Goal: Communication & Community: Answer question/provide support

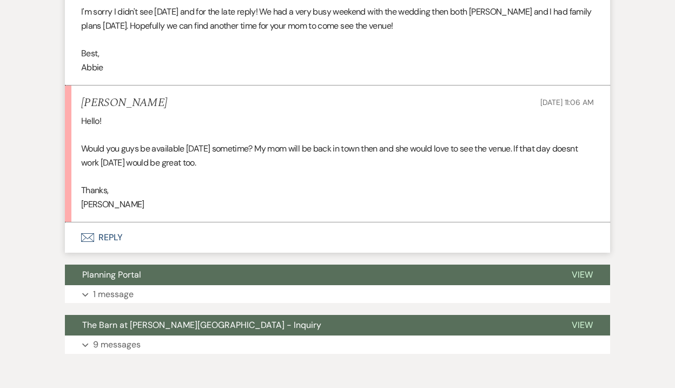
scroll to position [1040, 0]
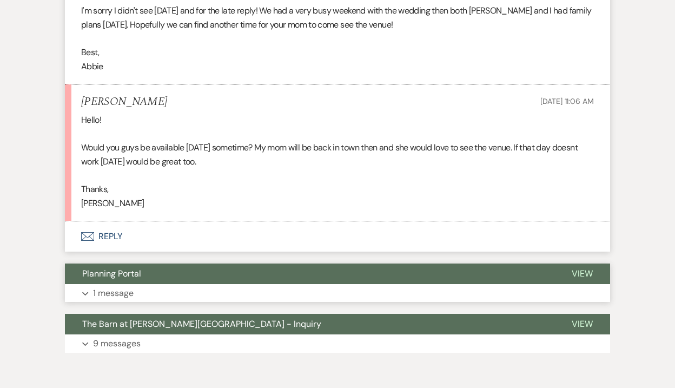
click at [102, 295] on p "1 message" at bounding box center [113, 293] width 41 height 14
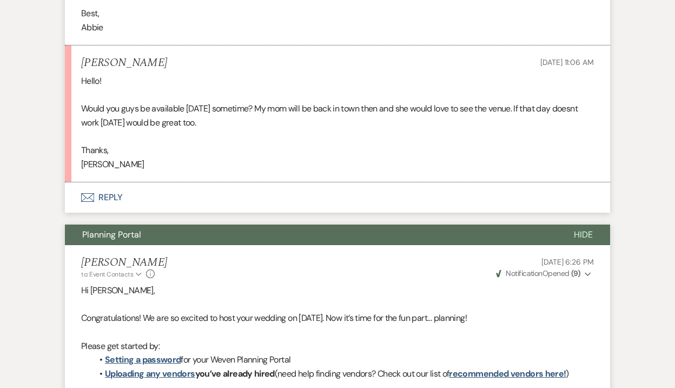
scroll to position [1069, 0]
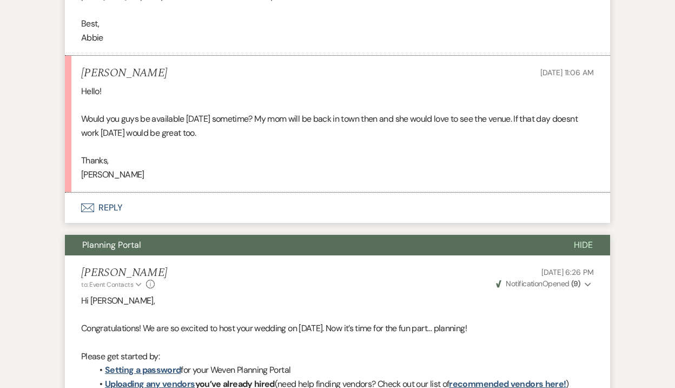
click at [98, 205] on button "Envelope Reply" at bounding box center [337, 208] width 545 height 30
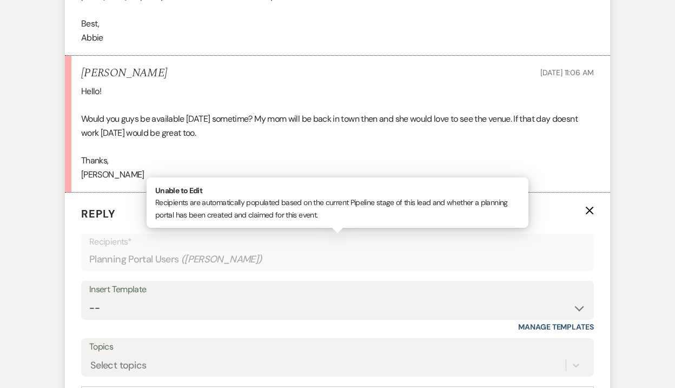
click at [128, 248] on p "Recipients*" at bounding box center [337, 242] width 497 height 14
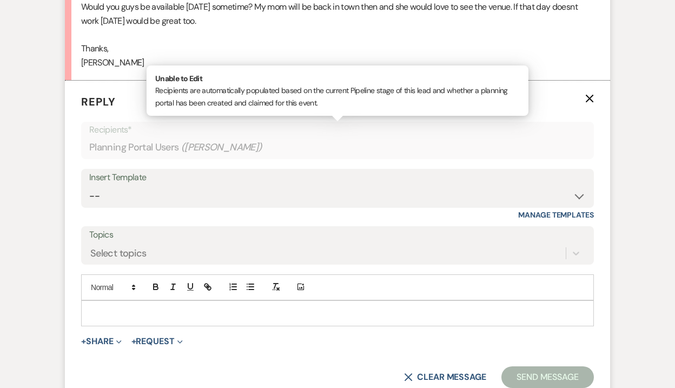
scroll to position [1180, 0]
click at [137, 111] on form "Reply X Recipients* Planning Portal Users ( [PERSON_NAME] ) Unable to Edit Reci…" at bounding box center [337, 241] width 545 height 320
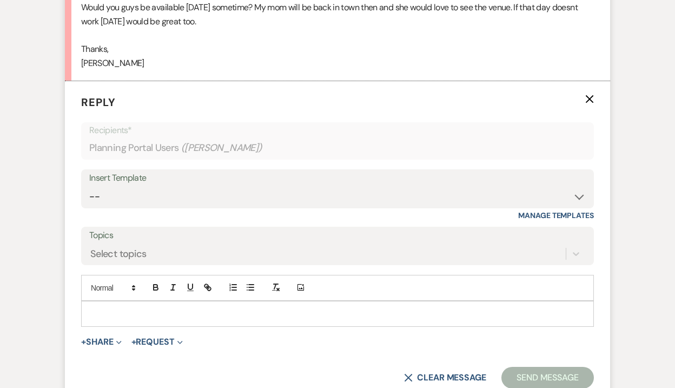
click at [130, 143] on div "Planning Portal Users ( [PERSON_NAME] )" at bounding box center [337, 147] width 497 height 21
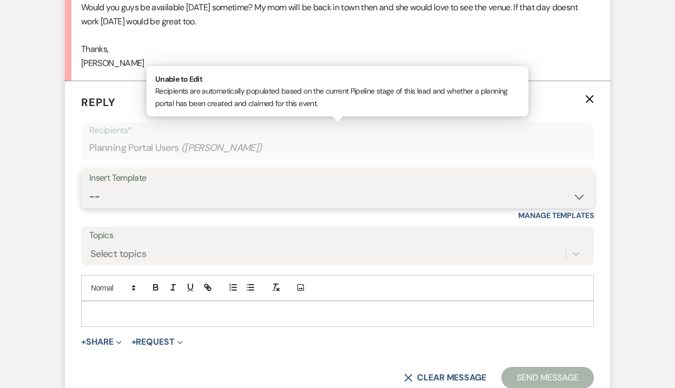
click at [120, 186] on select "-- Weven Planning Portal Introduction (Booked Events) Welcome Email Offboarding…" at bounding box center [337, 196] width 497 height 21
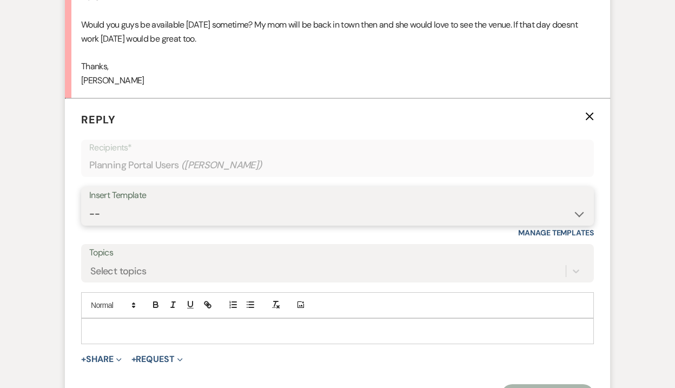
click at [583, 214] on select "-- Weven Planning Portal Introduction (Booked Events) Welcome Email Offboarding…" at bounding box center [337, 213] width 497 height 21
click at [588, 113] on icon "X" at bounding box center [589, 116] width 9 height 9
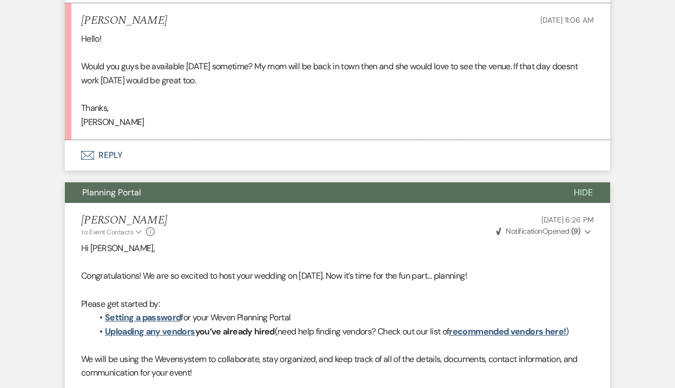
scroll to position [1109, 0]
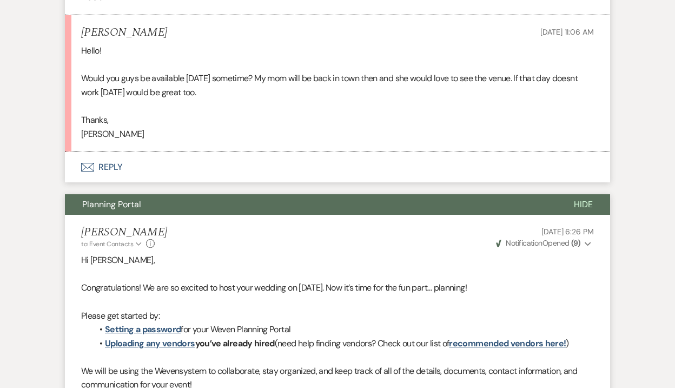
click at [191, 136] on p "[PERSON_NAME]" at bounding box center [337, 134] width 513 height 14
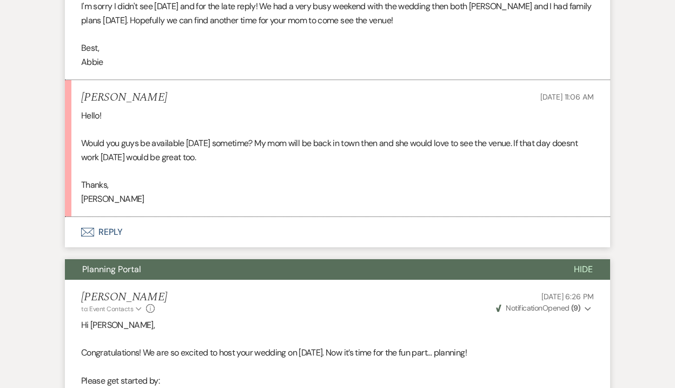
scroll to position [1035, 0]
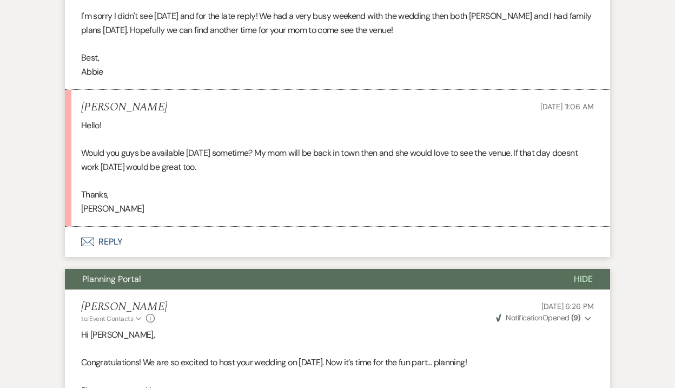
click at [356, 153] on p "Would you guys be available [DATE] sometime? My mom will be back in town then a…" at bounding box center [337, 160] width 513 height 28
click at [111, 209] on p "[PERSON_NAME]" at bounding box center [337, 209] width 513 height 14
click at [100, 242] on button "Envelope Reply" at bounding box center [337, 242] width 545 height 30
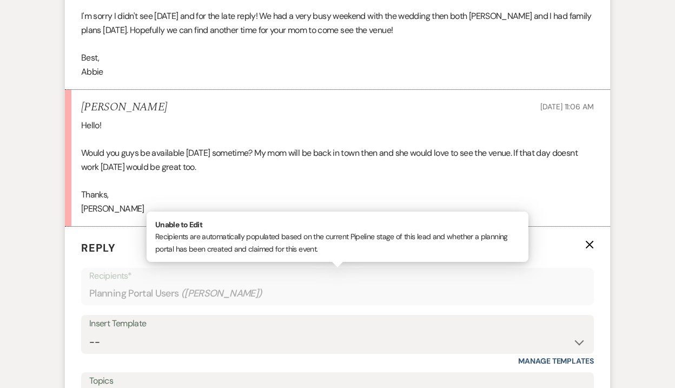
click at [106, 276] on p "Recipients*" at bounding box center [337, 276] width 497 height 14
click at [583, 240] on p "Reply X" at bounding box center [337, 248] width 513 height 16
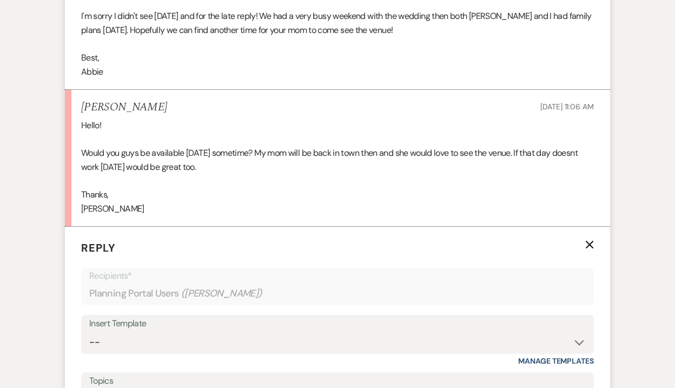
click at [584, 241] on p "Reply X" at bounding box center [337, 248] width 513 height 16
click at [586, 241] on use "button" at bounding box center [590, 245] width 8 height 8
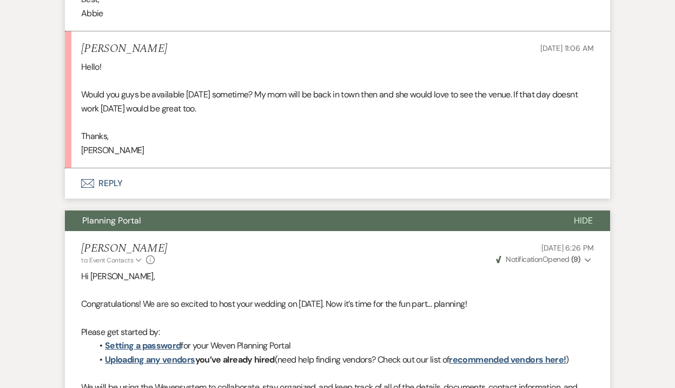
scroll to position [1085, 0]
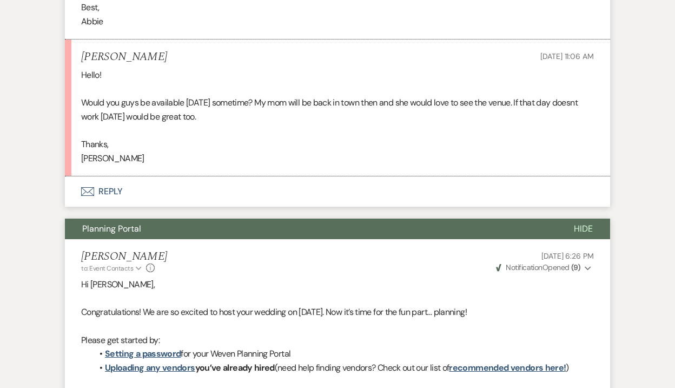
click at [96, 187] on button "Envelope Reply" at bounding box center [337, 191] width 545 height 30
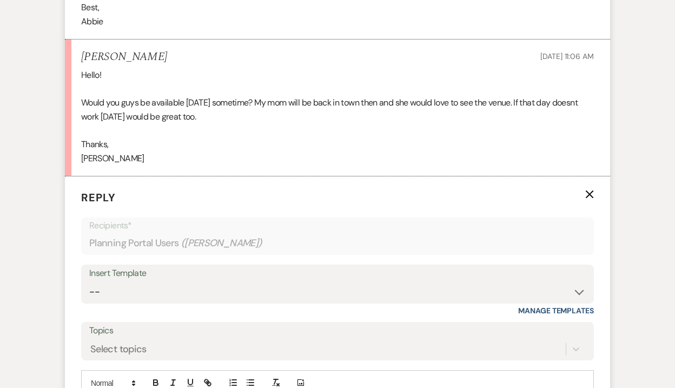
click at [130, 278] on div "Insert Template" at bounding box center [337, 274] width 497 height 16
click at [123, 299] on select "-- Weven Planning Portal Introduction (Booked Events) Welcome Email Offboarding…" at bounding box center [337, 291] width 497 height 21
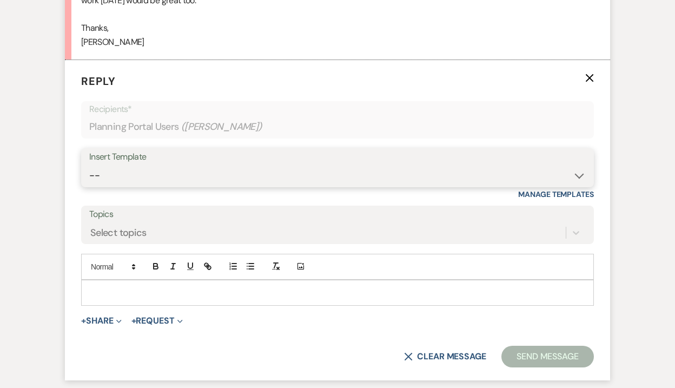
scroll to position [1212, 0]
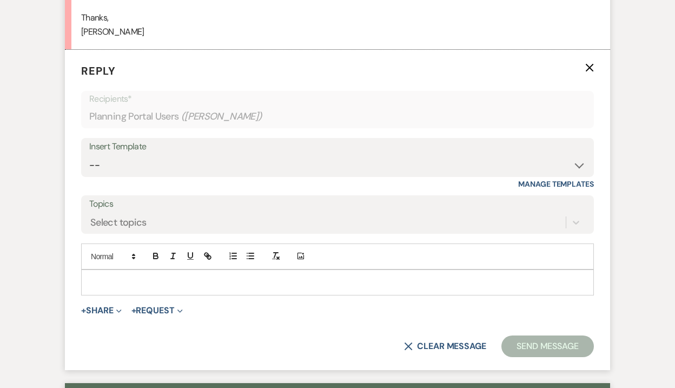
click at [239, 276] on p at bounding box center [338, 282] width 496 height 12
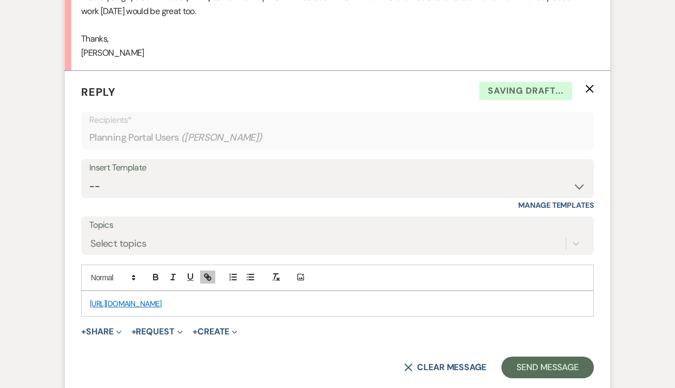
scroll to position [1185, 0]
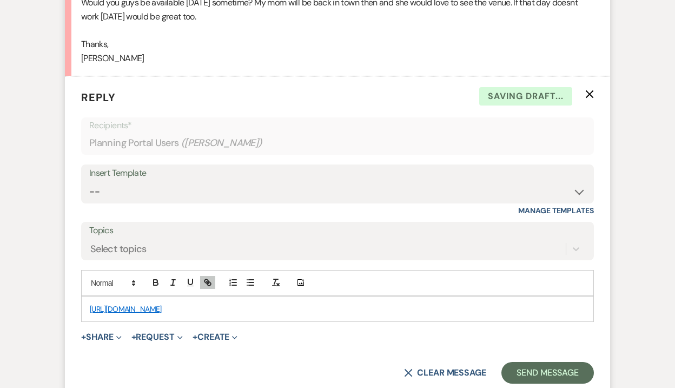
click at [88, 307] on div "[URL][DOMAIN_NAME]" at bounding box center [338, 308] width 512 height 25
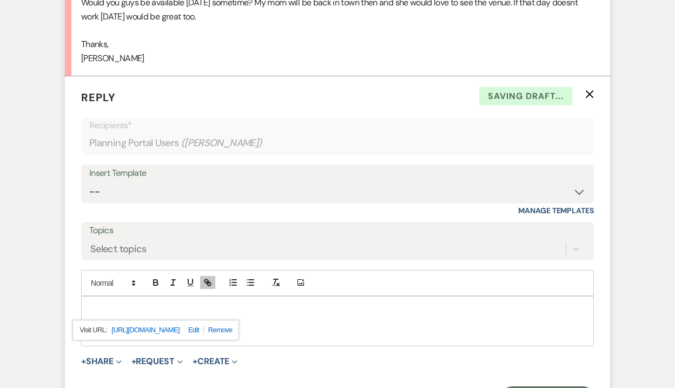
click at [101, 308] on p at bounding box center [338, 309] width 496 height 12
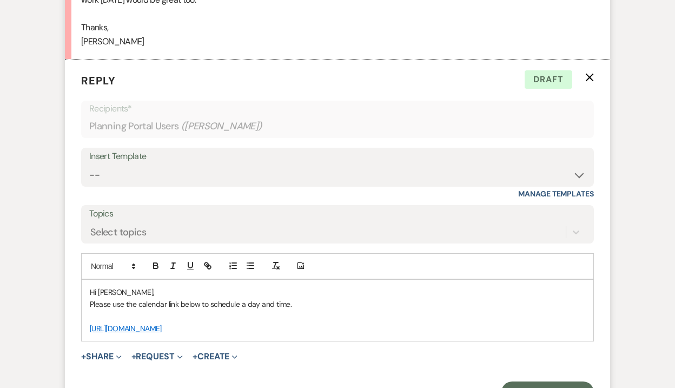
scroll to position [1204, 0]
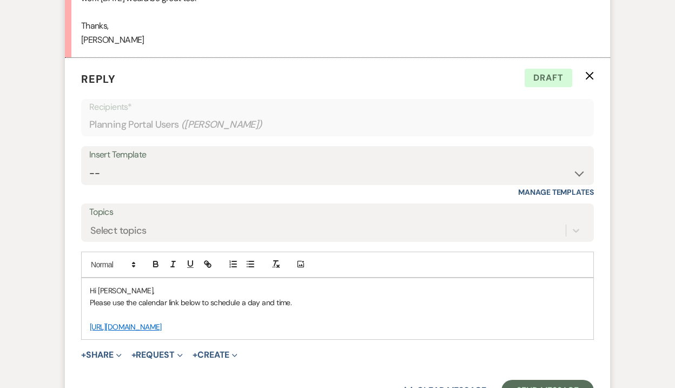
click at [272, 325] on p "[URL][DOMAIN_NAME]" at bounding box center [338, 327] width 496 height 12
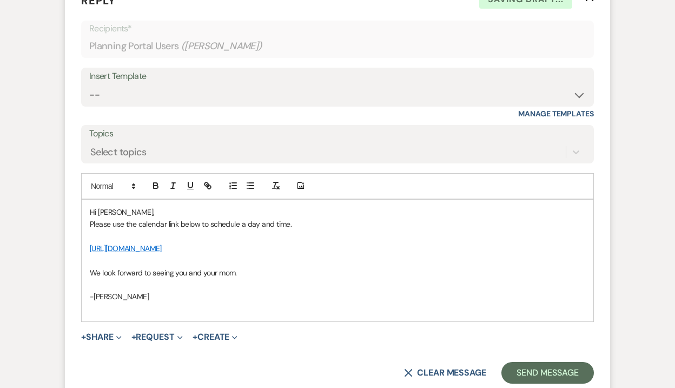
scroll to position [1285, 0]
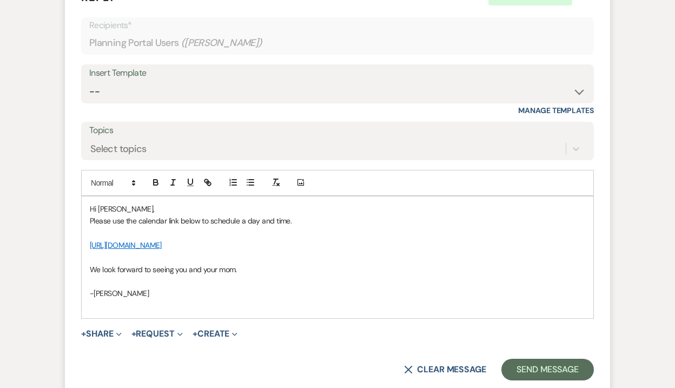
click at [288, 220] on p "Please use the calendar link below to schedule a day and time." at bounding box center [338, 221] width 496 height 12
click at [323, 260] on p at bounding box center [338, 257] width 496 height 12
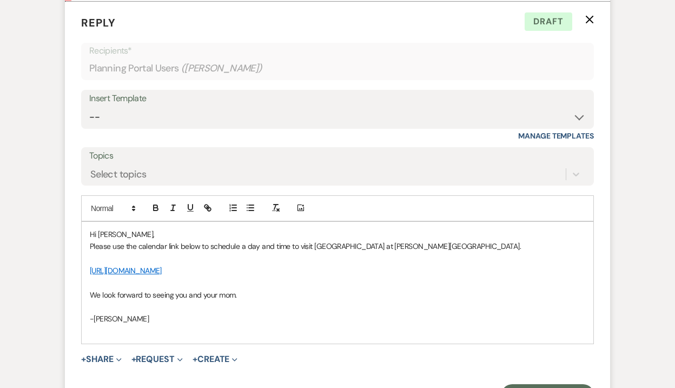
scroll to position [1262, 0]
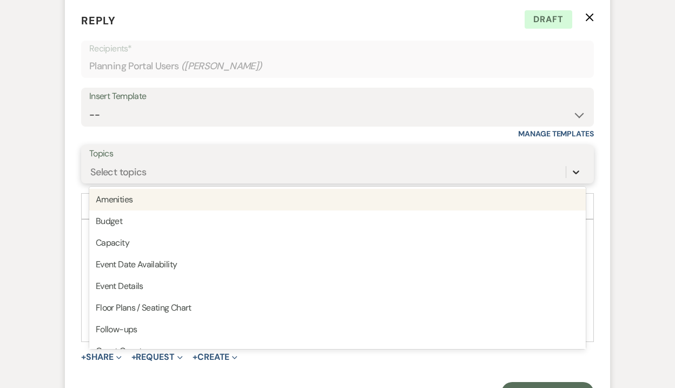
click at [574, 174] on icon at bounding box center [576, 172] width 11 height 11
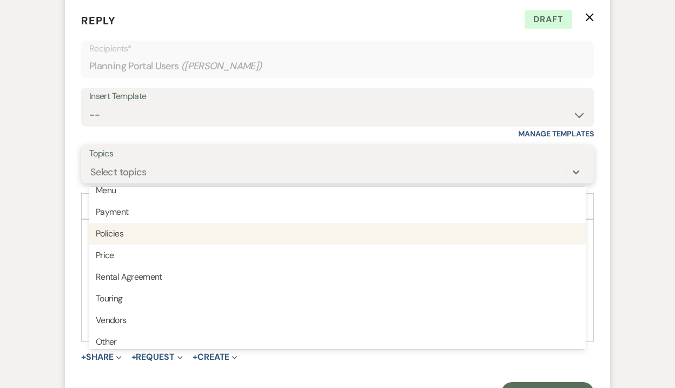
scroll to position [275, 0]
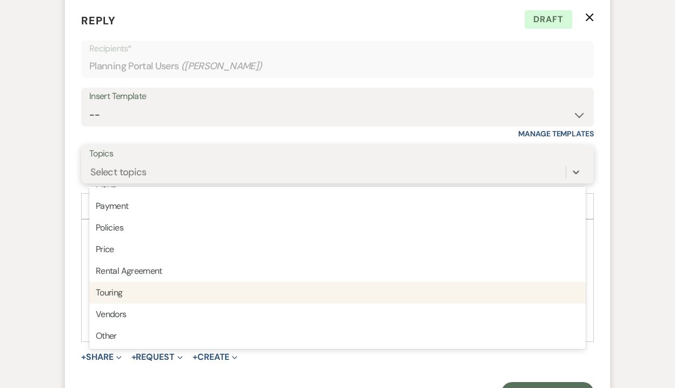
click at [164, 296] on div "Touring" at bounding box center [337, 293] width 497 height 22
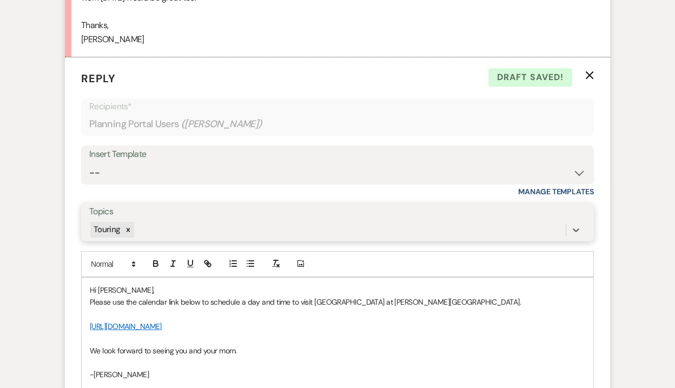
scroll to position [1203, 0]
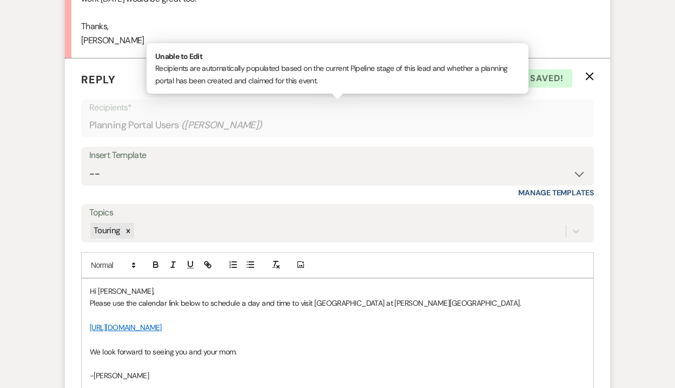
click at [362, 122] on div "Planning Portal Users ( [PERSON_NAME] )" at bounding box center [337, 125] width 497 height 21
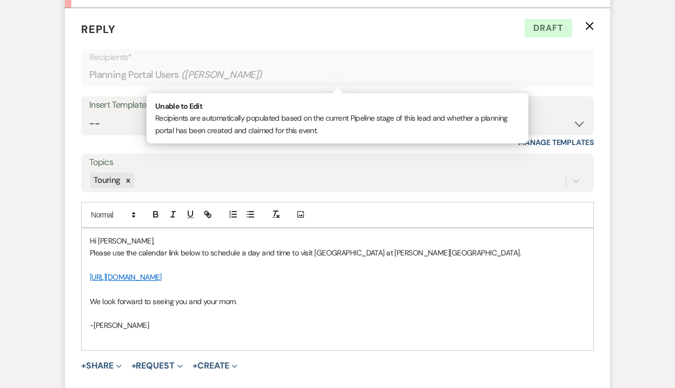
scroll to position [1284, 0]
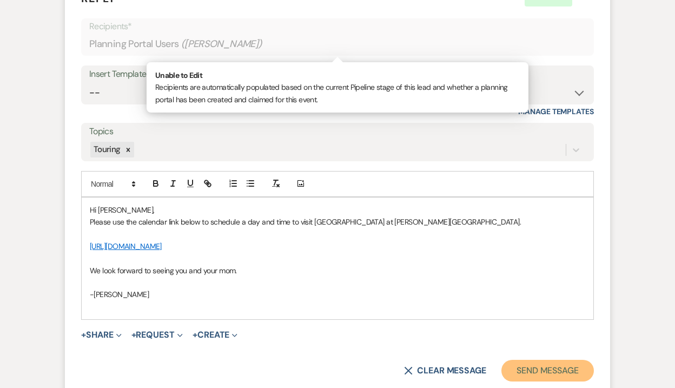
click at [531, 365] on button "Send Message" at bounding box center [547, 371] width 93 height 22
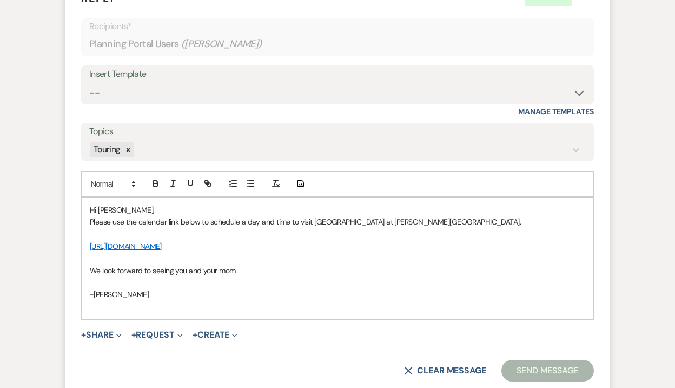
scroll to position [1501, 0]
